Goal: Check status

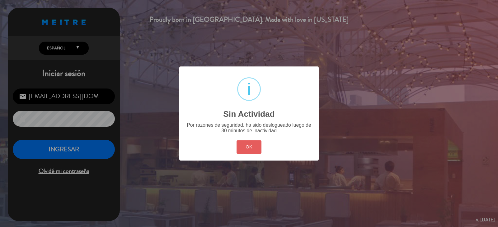
click at [243, 150] on button "OK" at bounding box center [248, 147] width 25 height 13
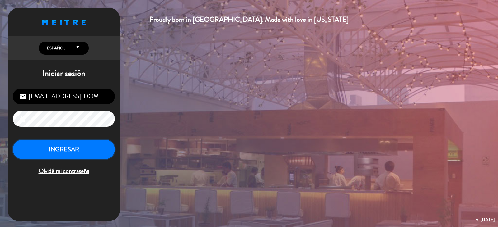
click at [70, 150] on button "INGRESAR" at bounding box center [64, 150] width 102 height 20
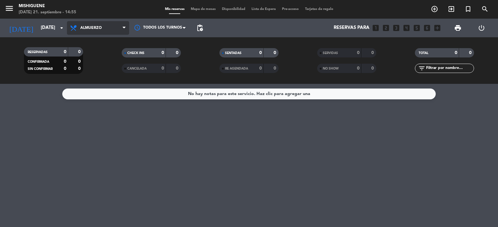
click at [81, 27] on span "Almuerzo" at bounding box center [90, 28] width 21 height 4
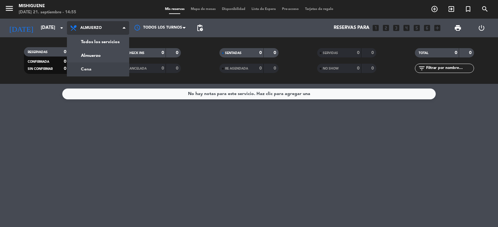
click at [108, 71] on div "menu Mishiguene [DATE] 21. septiembre - 14:55 Mis reservas Mapa de mesas Dispon…" at bounding box center [249, 42] width 498 height 84
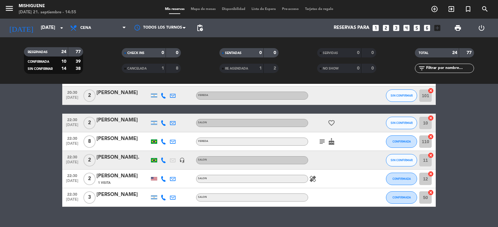
scroll to position [382, 0]
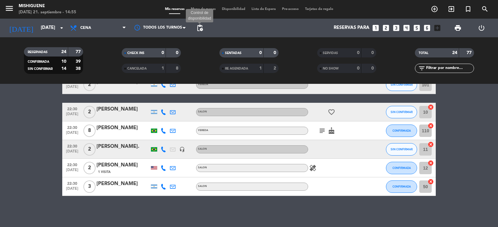
click at [199, 26] on span "pending_actions" at bounding box center [199, 27] width 7 height 7
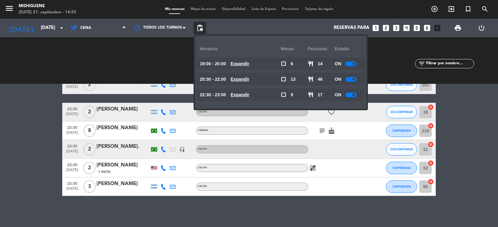
click at [199, 26] on span "pending_actions" at bounding box center [199, 27] width 7 height 7
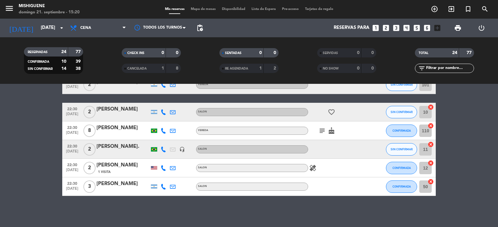
click at [208, 58] on div "SENTADAS 0 0" at bounding box center [249, 56] width 98 height 16
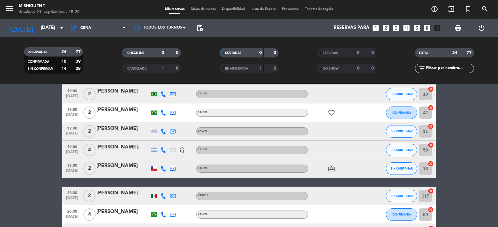
scroll to position [0, 0]
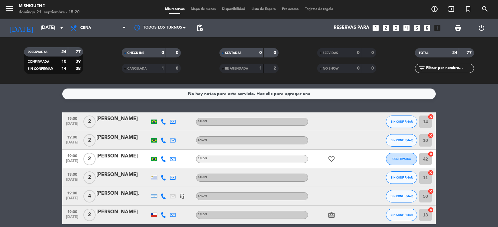
click at [177, 66] on strong "8" at bounding box center [178, 68] width 4 height 4
